Goal: Information Seeking & Learning: Learn about a topic

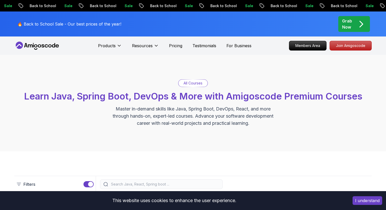
click at [109, 94] on span "Learn Java, Spring Boot, DevOps & More with Amigoscode Premium Courses" at bounding box center [193, 96] width 338 height 11
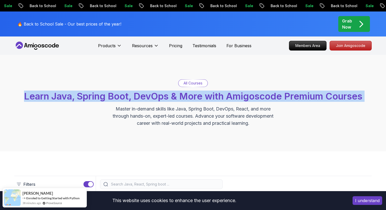
click at [109, 94] on span "Learn Java, Spring Boot, DevOps & More with Amigoscode Premium Courses" at bounding box center [193, 96] width 338 height 11
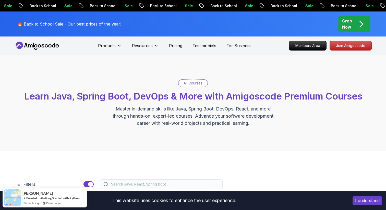
click at [109, 94] on span "Learn Java, Spring Boot, DevOps & More with Amigoscode Premium Courses" at bounding box center [193, 96] width 338 height 11
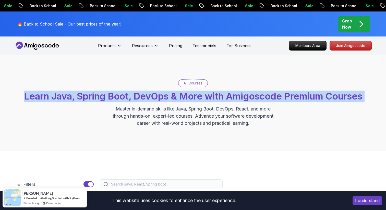
click at [109, 94] on span "Learn Java, Spring Boot, DevOps & More with Amigoscode Premium Courses" at bounding box center [193, 96] width 338 height 11
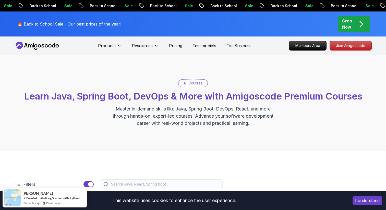
click at [109, 94] on span "Learn Java, Spring Boot, DevOps & More with Amigoscode Premium Courses" at bounding box center [193, 96] width 338 height 11
click at [98, 22] on p "🔥 Back to School Sale - Our best prices of the year!" at bounding box center [69, 24] width 104 height 6
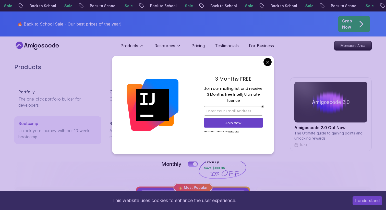
click at [38, 132] on p "Unlock your journey with our 10 week bootcamp" at bounding box center [57, 134] width 79 height 12
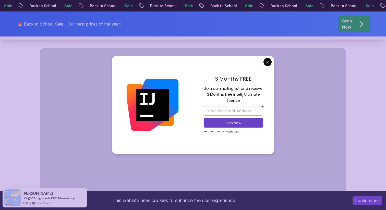
scroll to position [270, 0]
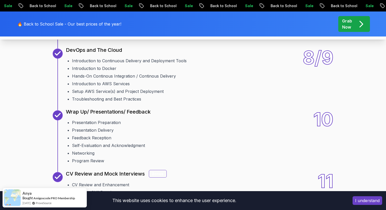
scroll to position [812, 0]
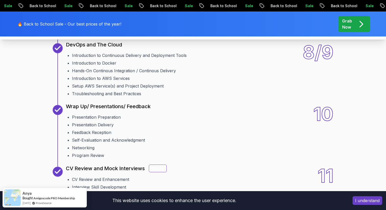
click at [105, 35] on li "Amigoscode Frontend Starter Repo" at bounding box center [106, 32] width 69 height 6
click at [106, 35] on li "Amigoscode Frontend Starter Repo" at bounding box center [106, 32] width 69 height 6
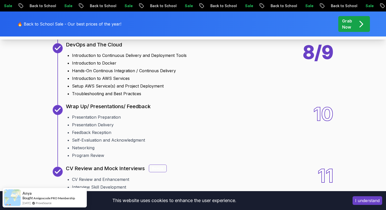
click at [107, 48] on p "DevOps and The Cloud" at bounding box center [94, 44] width 56 height 7
click at [107, 74] on li "Hands-On Continous Integration / Continous Delivery" at bounding box center [129, 71] width 115 height 6
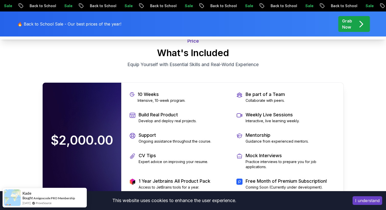
scroll to position [1123, 0]
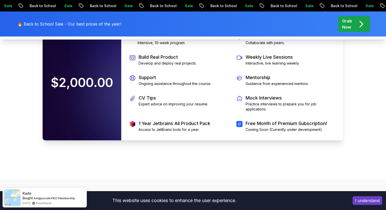
click at [166, 66] on p "Develop and deploy real projects." at bounding box center [168, 63] width 58 height 5
click at [168, 133] on div "10 Weeks Intensive, 10-week program. Be part of a Team Collaborate with peers. …" at bounding box center [232, 82] width 222 height 115
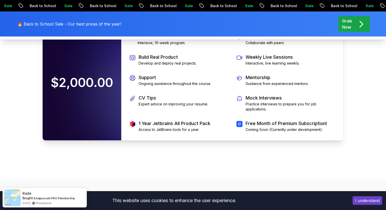
click at [168, 133] on div "10 Weeks Intensive, 10-week program. Be part of a Team Collaborate with peers. …" at bounding box center [232, 82] width 222 height 115
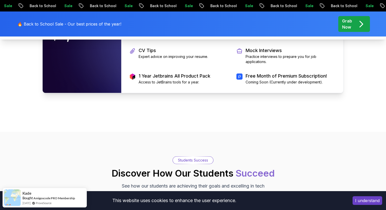
scroll to position [1183, 0]
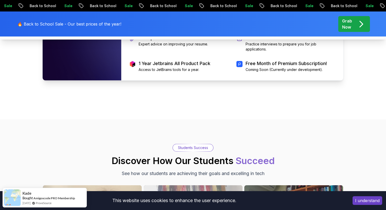
click at [168, 67] on p "1 Year Jetbrains All Product Pack" at bounding box center [175, 63] width 72 height 7
click at [175, 80] on div "10 Weeks Intensive, 10-week program. Be part of a Team Collaborate with peers. …" at bounding box center [232, 22] width 222 height 115
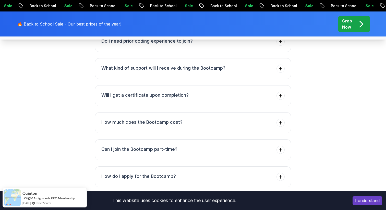
scroll to position [2004, 0]
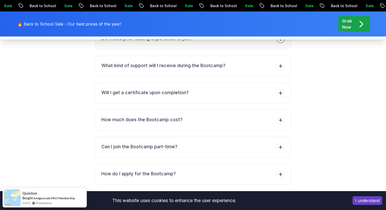
click at [178, 43] on li "Do I need prior coding experience to join?" at bounding box center [146, 39] width 91 height 8
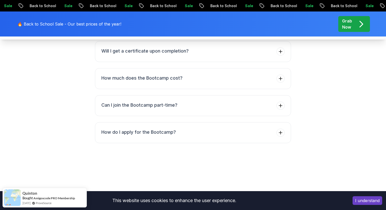
scroll to position [2060, 0]
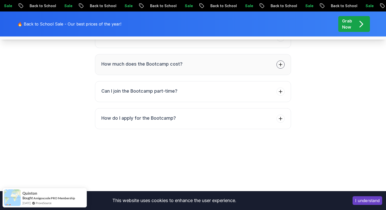
click at [178, 75] on button "How much does the Bootcamp cost?" at bounding box center [193, 64] width 196 height 21
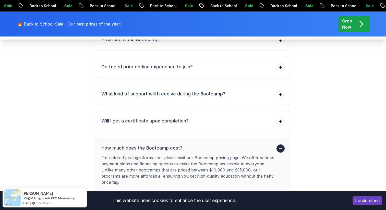
scroll to position [1953, 0]
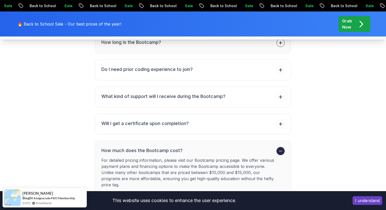
click at [177, 53] on button "How long is the Bootcamp?" at bounding box center [193, 42] width 196 height 21
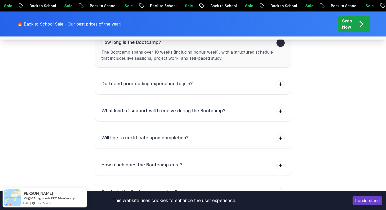
click at [181, 19] on h3 "What will I learn during the Bootcamp?" at bounding box center [143, 15] width 84 height 7
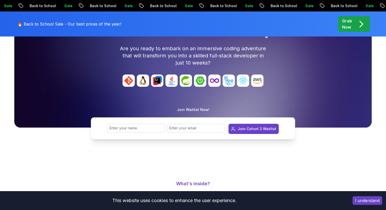
scroll to position [0, 0]
